Goal: Task Accomplishment & Management: Use online tool/utility

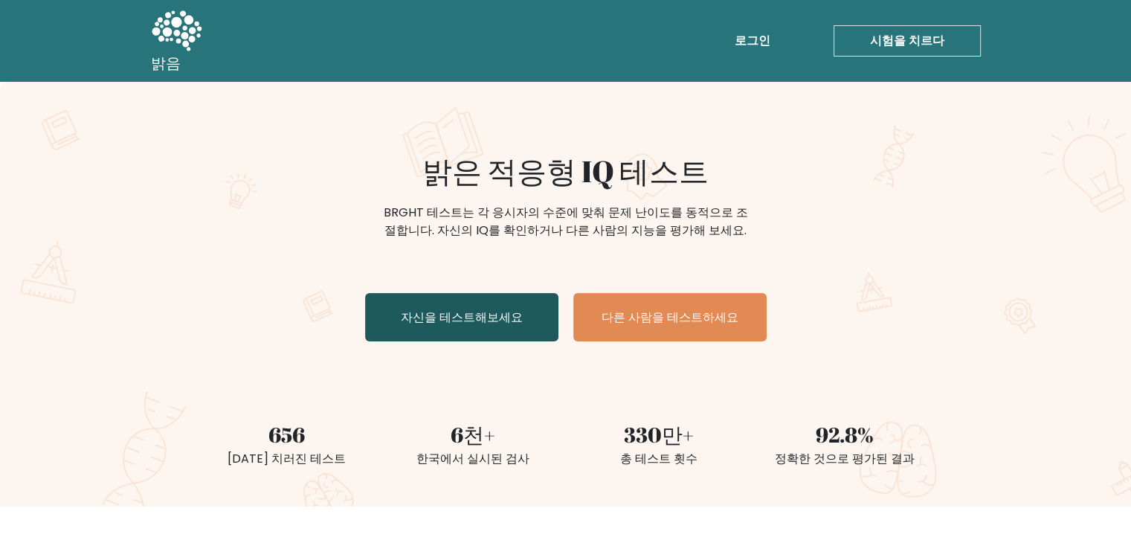
click at [530, 315] on link "자신을 테스트해보세요" at bounding box center [461, 317] width 193 height 48
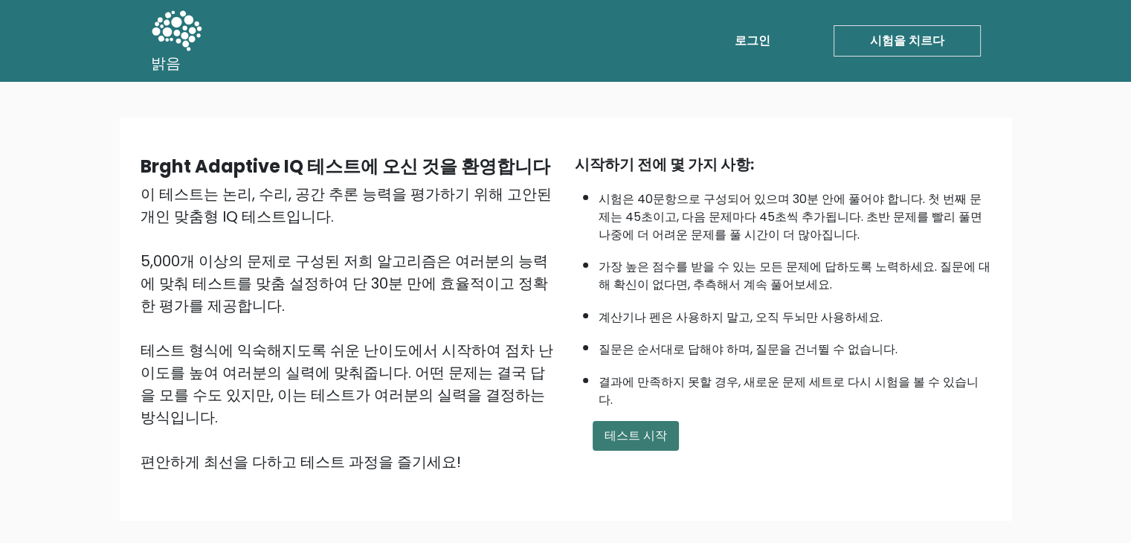
click at [625, 421] on button "테스트 시작" at bounding box center [636, 436] width 86 height 30
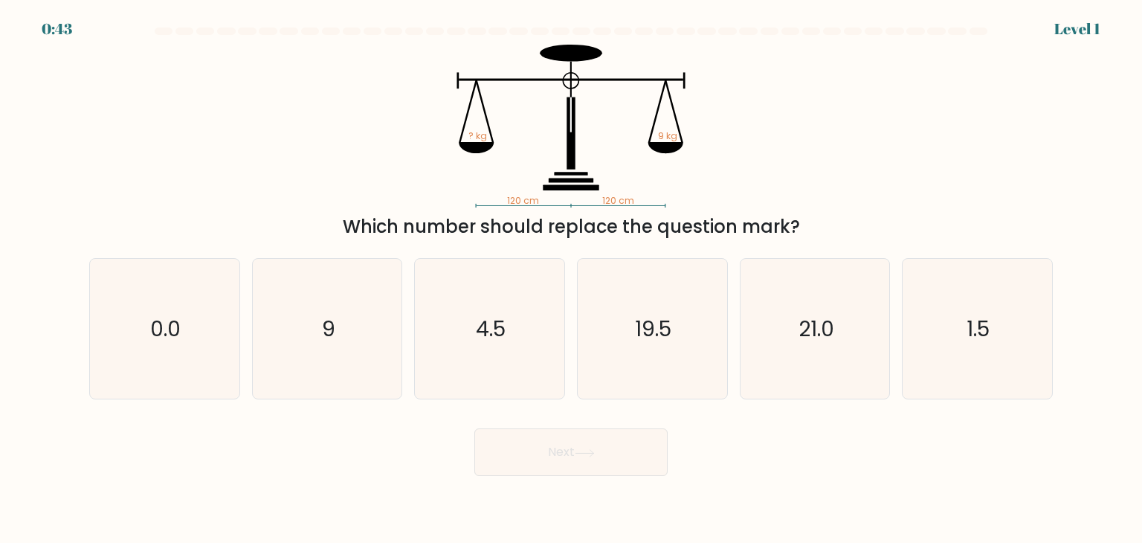
click at [677, 338] on icon "19.5" at bounding box center [652, 329] width 140 height 140
click at [572, 279] on input "d. 19.5" at bounding box center [571, 274] width 1 height 7
radio input "true"
